Goal: Task Accomplishment & Management: Manage account settings

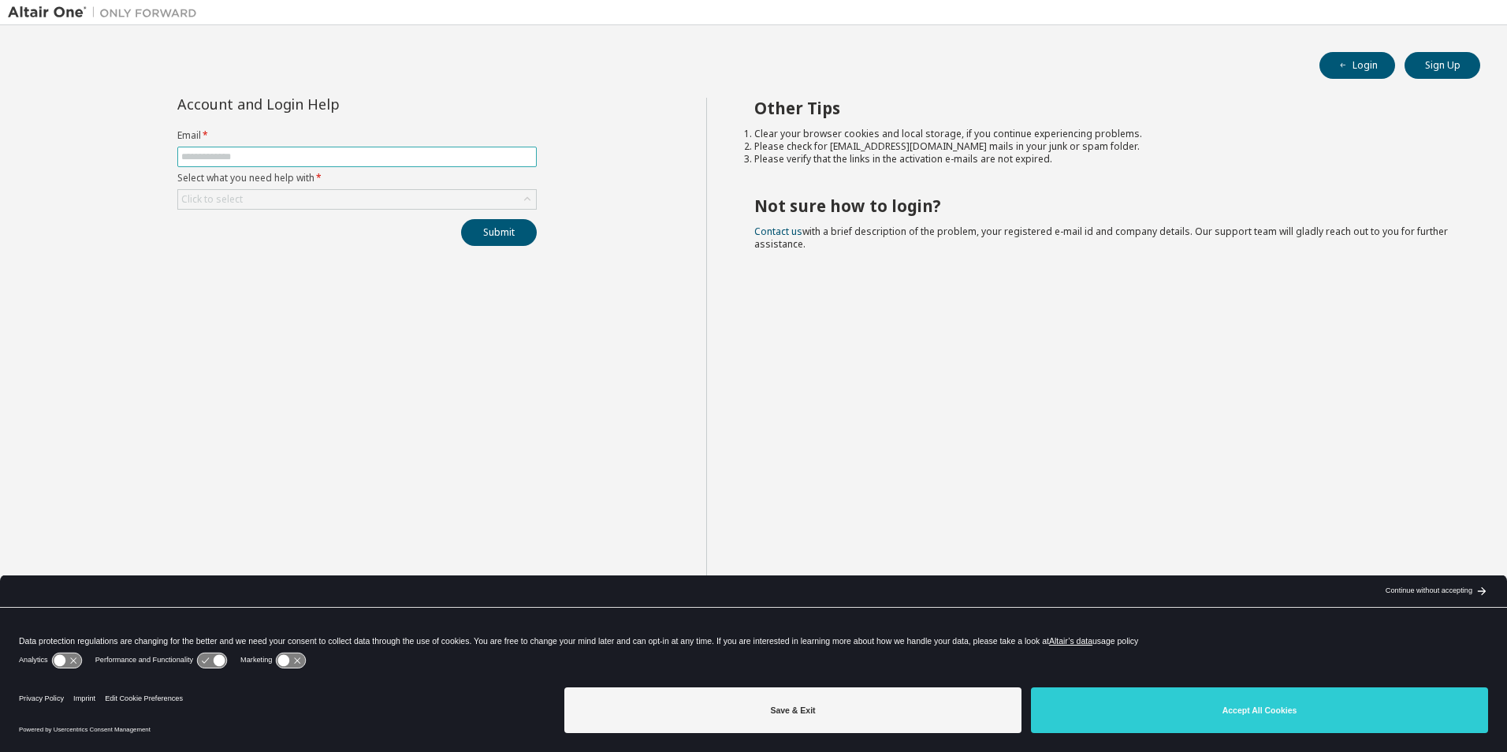
click at [248, 158] on input "text" at bounding box center [357, 157] width 352 height 13
type input "**********"
click at [236, 201] on div "Click to select" at bounding box center [211, 199] width 61 height 13
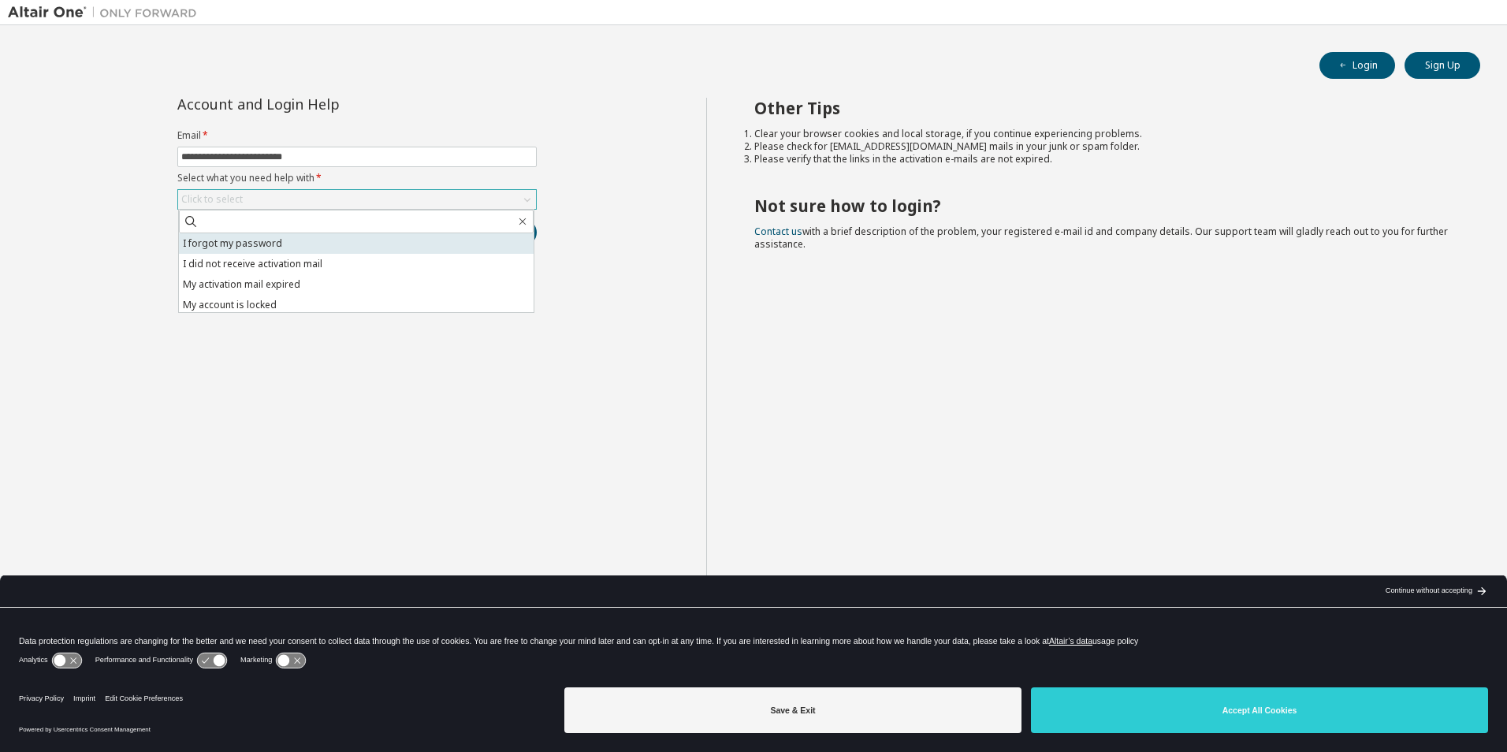
click at [224, 243] on li "I forgot my password" at bounding box center [356, 243] width 355 height 20
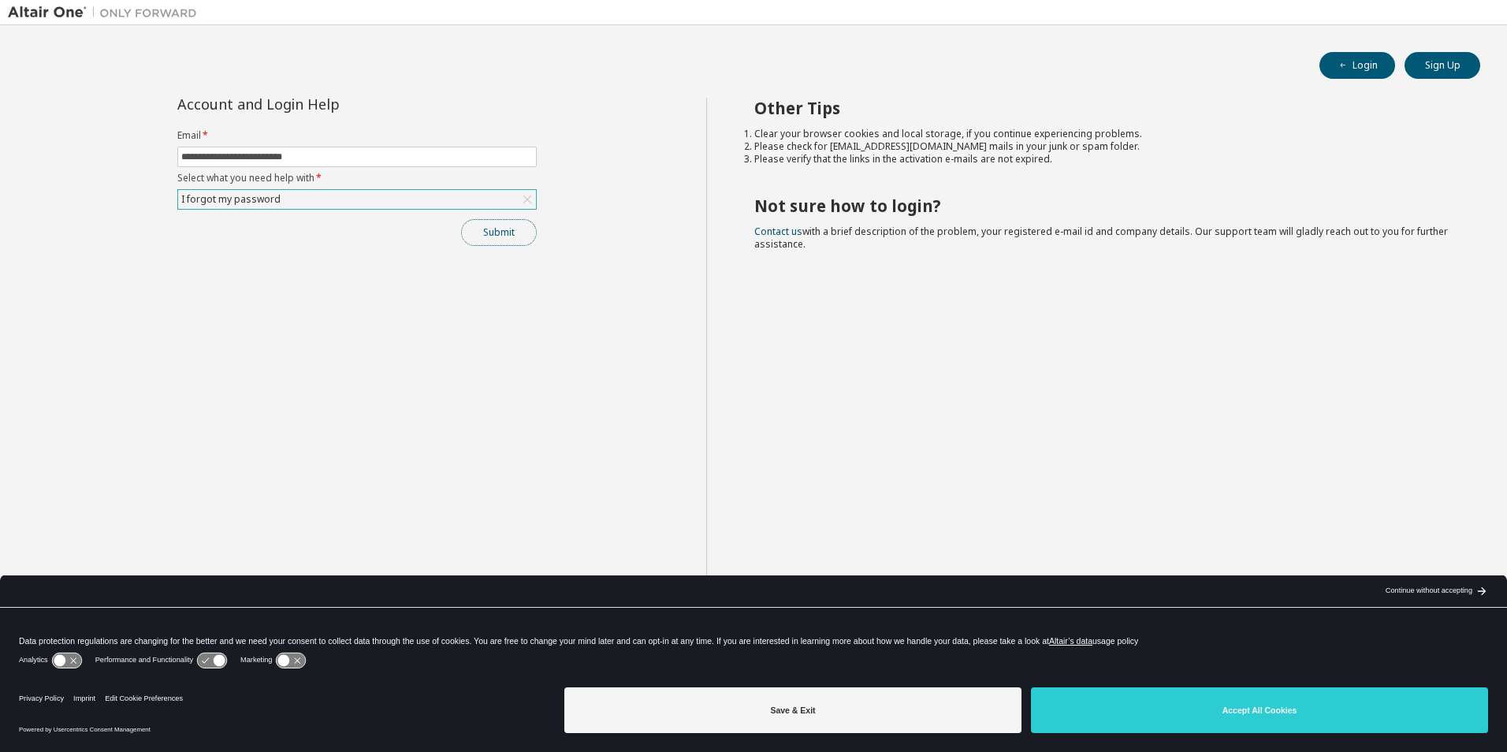
click at [480, 235] on button "Submit" at bounding box center [499, 232] width 76 height 27
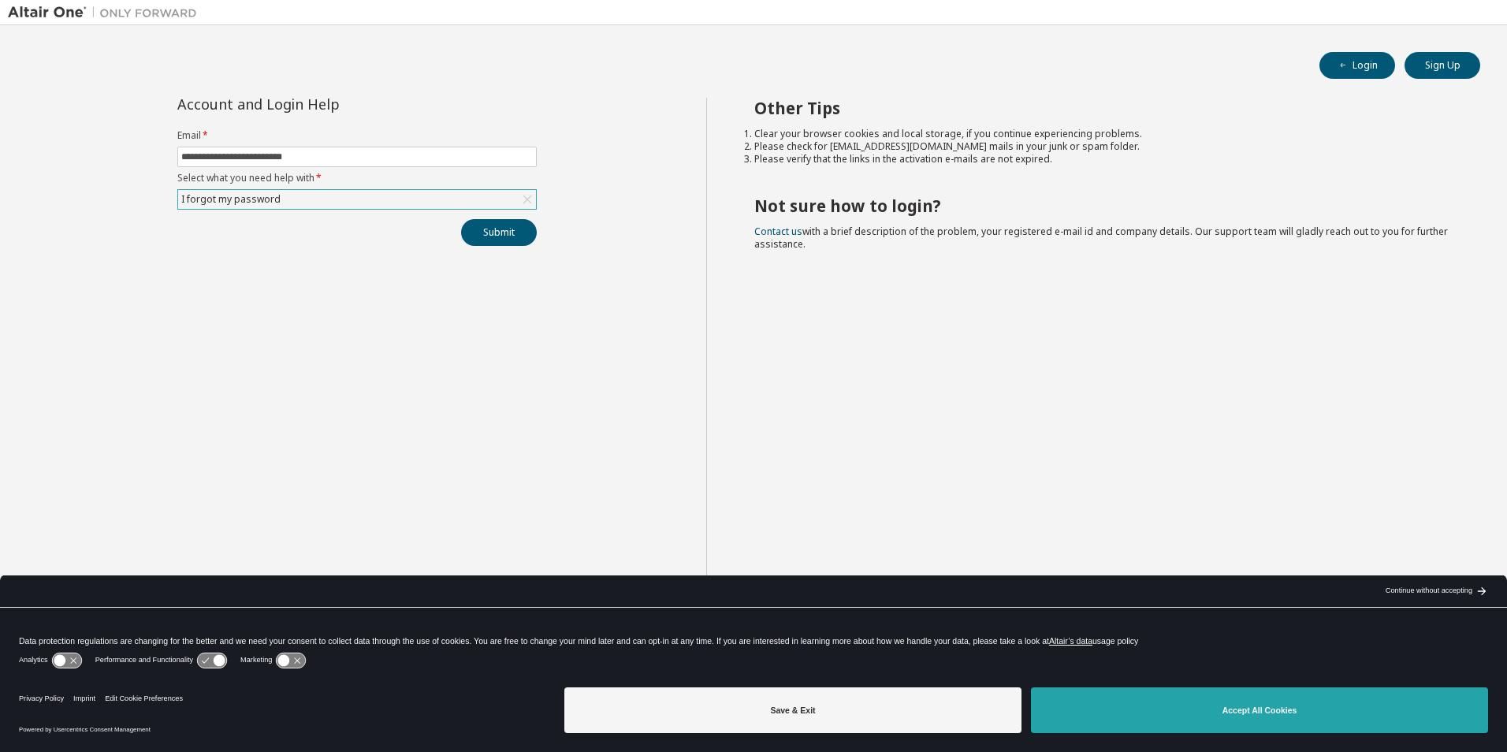
click at [1235, 708] on button "Accept All Cookies" at bounding box center [1259, 710] width 457 height 46
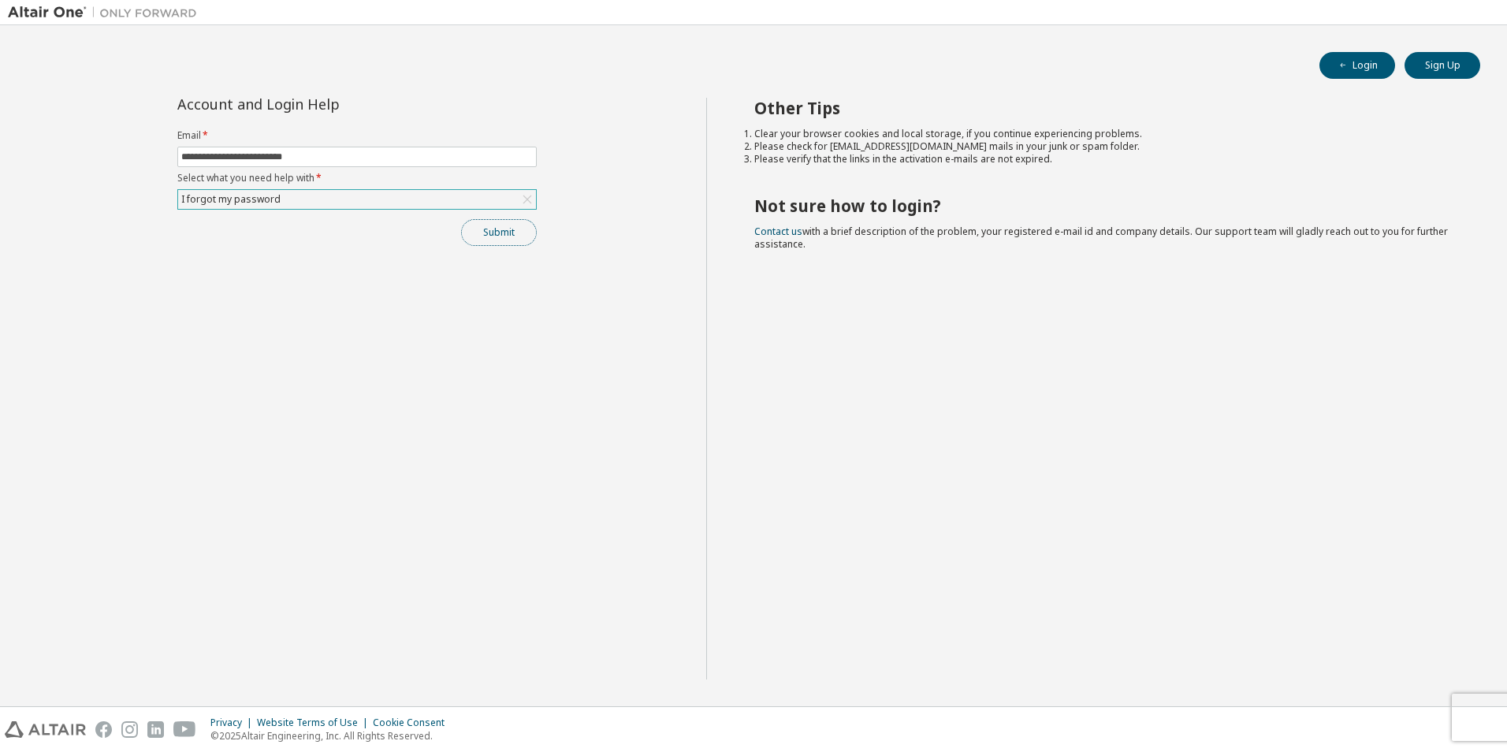
click at [494, 233] on button "Submit" at bounding box center [499, 232] width 76 height 27
